Goal: Find specific page/section: Find specific page/section

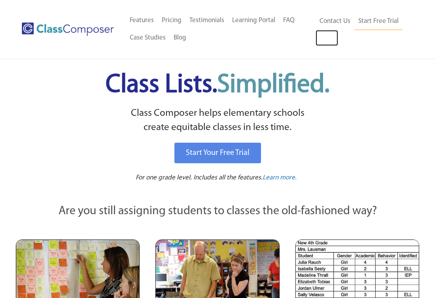
click at [330, 41] on link "Log In" at bounding box center [327, 38] width 23 height 16
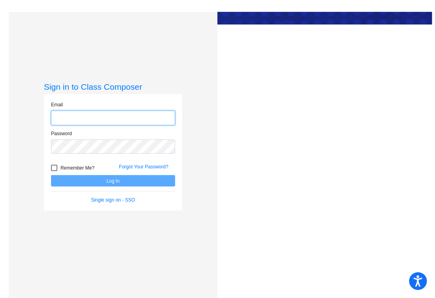
type input "helena_manley@lkstevens.wednet.edu"
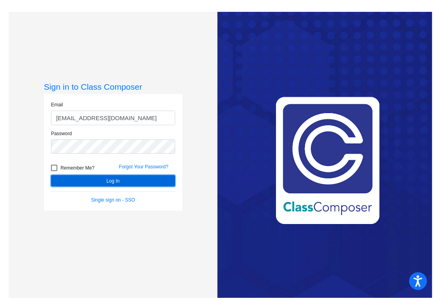
click at [126, 182] on button "Log In" at bounding box center [113, 180] width 124 height 11
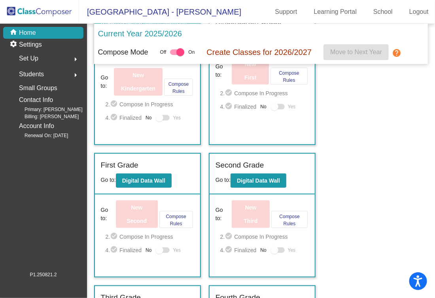
scroll to position [71, 0]
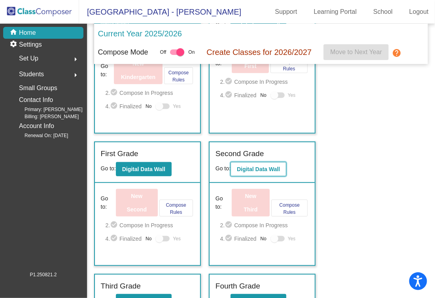
click at [262, 163] on button "Digital Data Wall" at bounding box center [259, 169] width 56 height 14
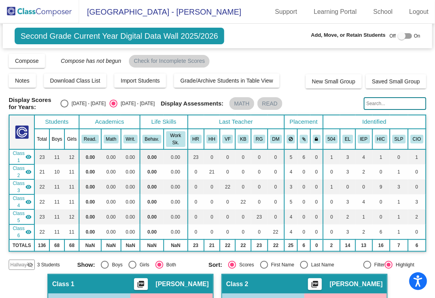
click at [393, 108] on input "text" at bounding box center [395, 103] width 63 height 13
type input "dishan"
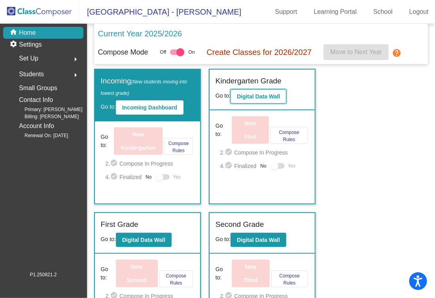
click at [269, 98] on b "Digital Data Wall" at bounding box center [258, 96] width 43 height 6
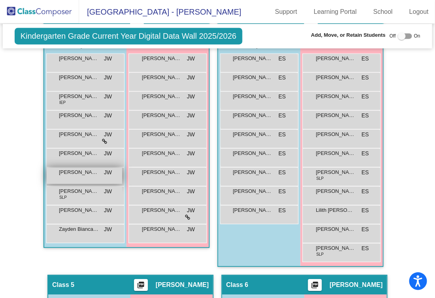
scroll to position [510, 0]
